Goal: Answer question/provide support

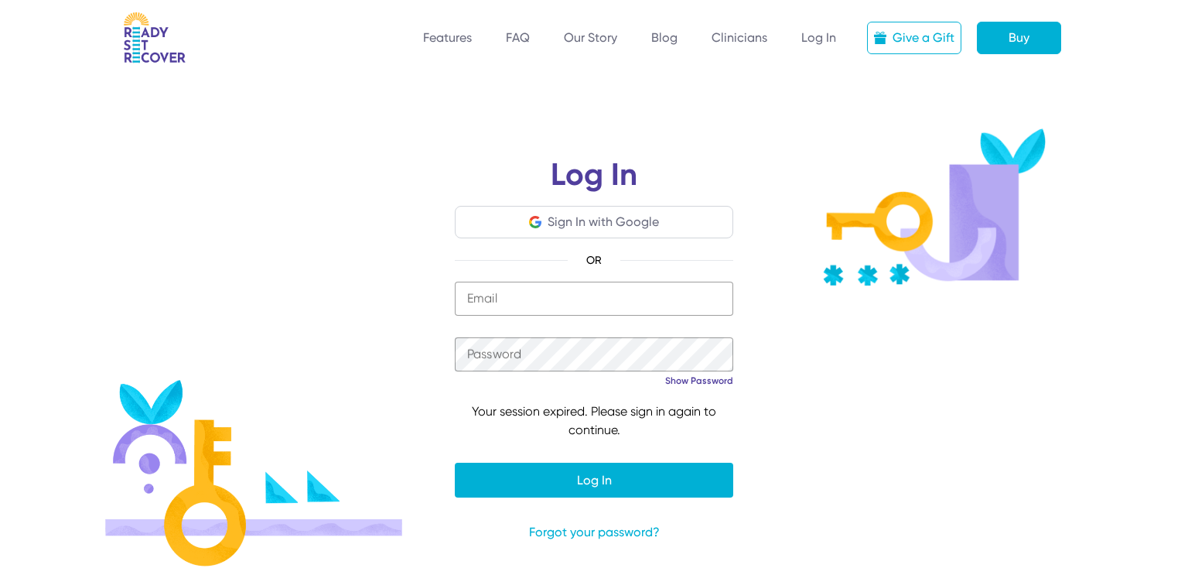
click at [606, 224] on div "Sign In with Google" at bounding box center [603, 222] width 111 height 19
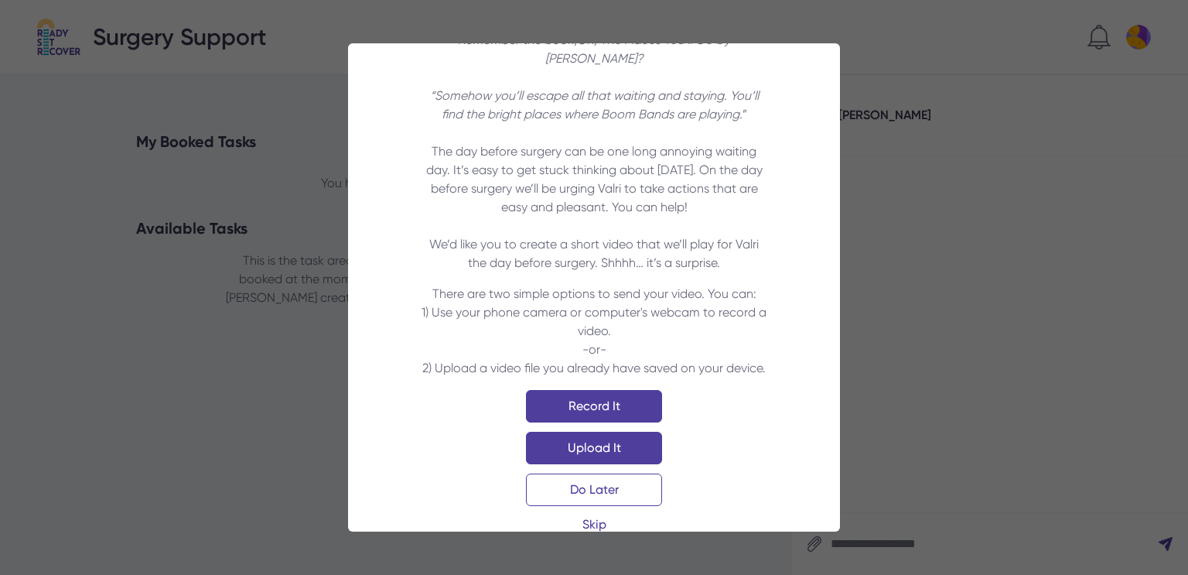
scroll to position [88, 0]
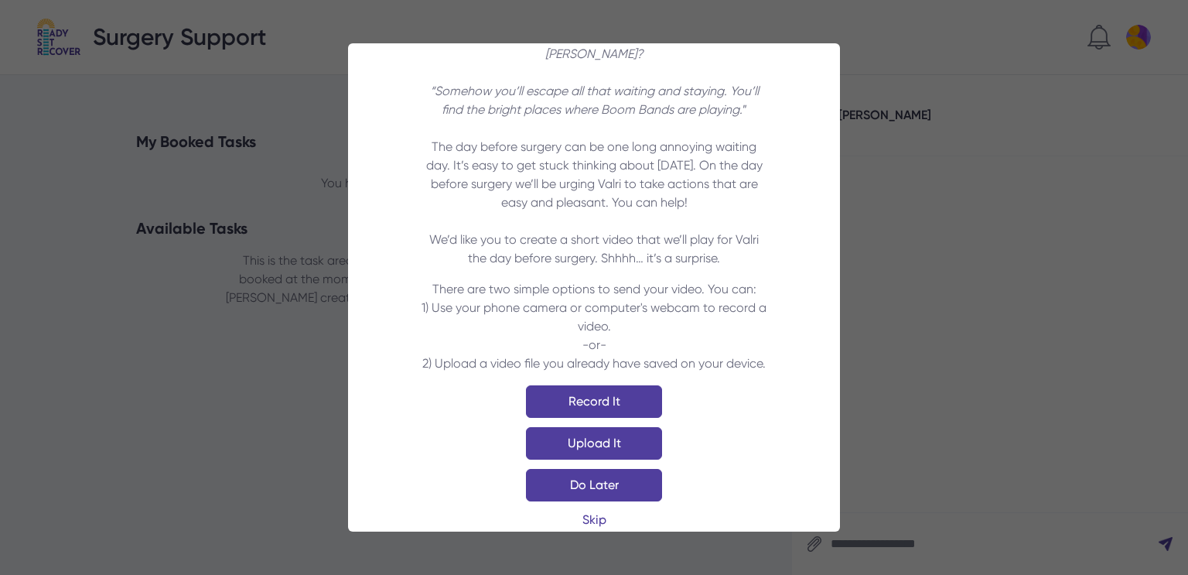
click at [615, 469] on link "Do Later" at bounding box center [594, 485] width 136 height 32
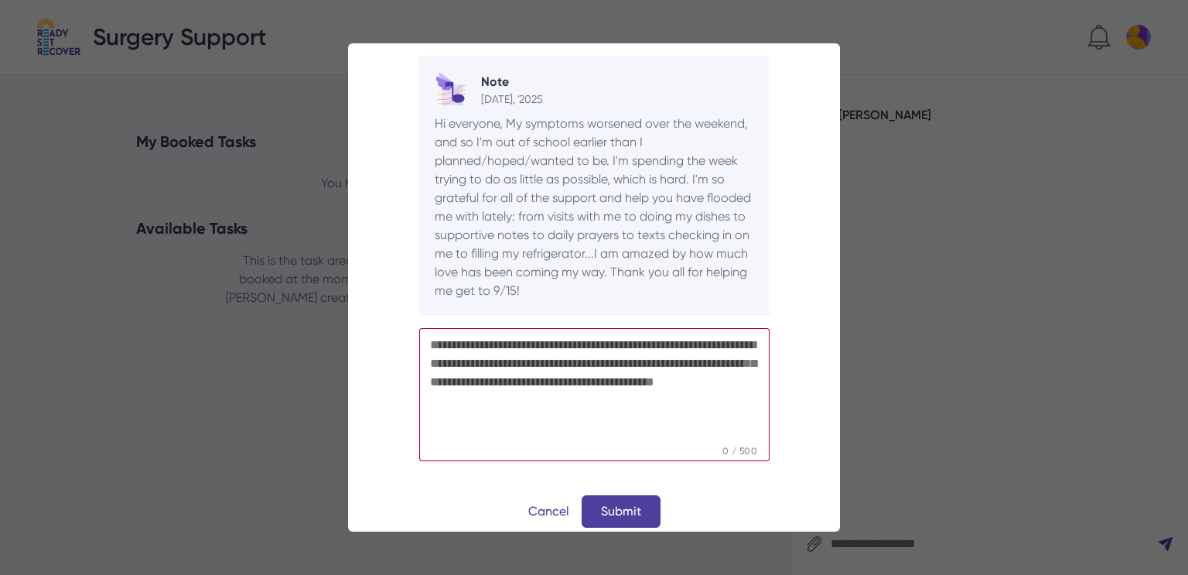
scroll to position [143, 0]
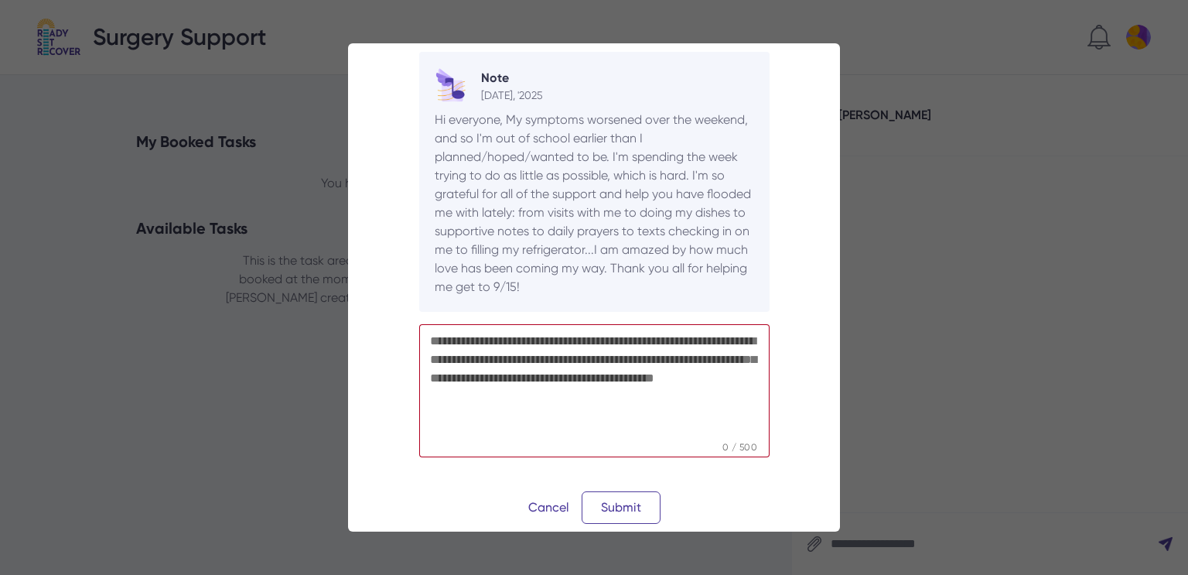
click at [619, 494] on button "Submit" at bounding box center [621, 507] width 79 height 32
click at [503, 410] on textarea at bounding box center [594, 382] width 350 height 116
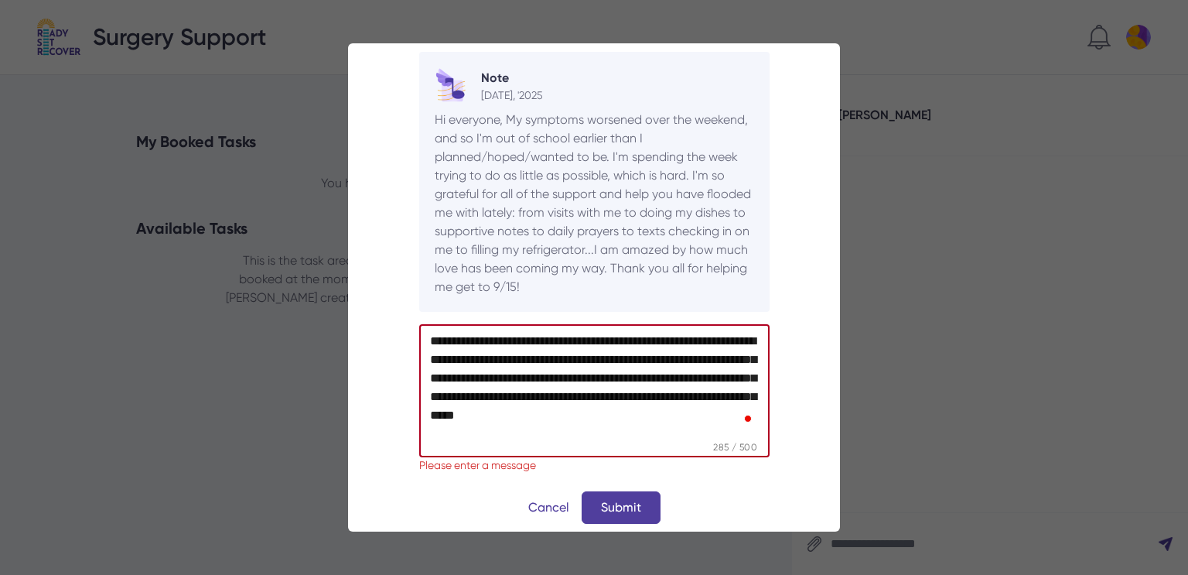
scroll to position [0, 0]
type textarea "**********"
click at [617, 494] on button "Submit" at bounding box center [621, 507] width 79 height 32
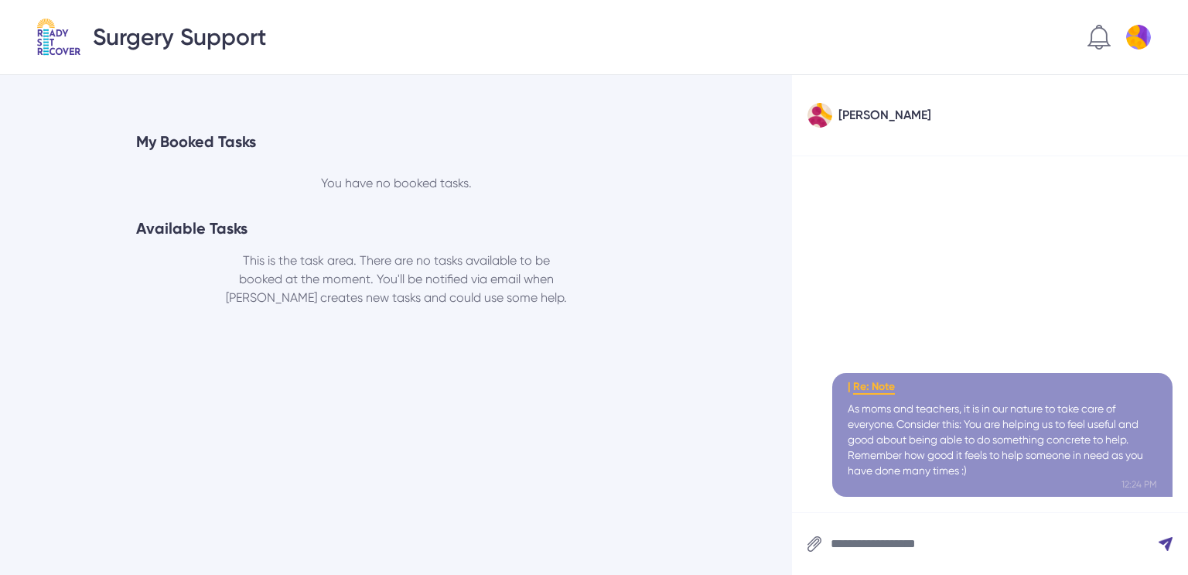
click at [1020, 474] on p "As moms and teachers, it is in our nature to take care of everyone. Consider th…" at bounding box center [1002, 439] width 309 height 77
